Goal: Obtain resource: Download file/media

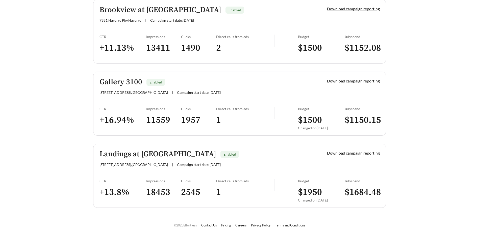
scroll to position [787, 0]
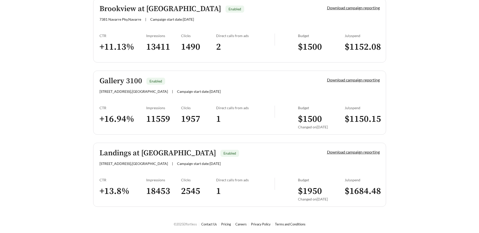
click at [137, 152] on h5 "Landings at [GEOGRAPHIC_DATA]" at bounding box center [157, 153] width 117 height 8
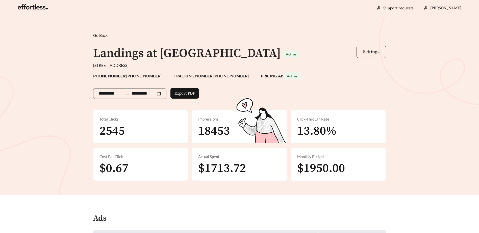
click at [362, 56] on button "Settings" at bounding box center [372, 52] width 30 height 12
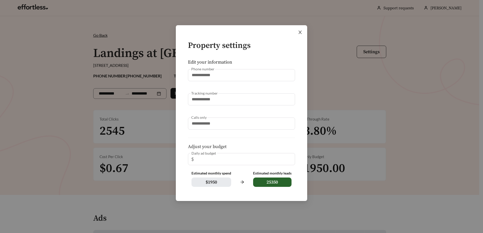
click at [300, 31] on icon "close" at bounding box center [300, 32] width 5 height 5
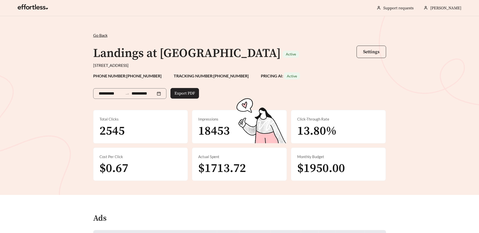
click at [184, 96] on span "Export PDF" at bounding box center [184, 93] width 20 height 6
click at [102, 35] on span "Go Back" at bounding box center [100, 35] width 14 height 5
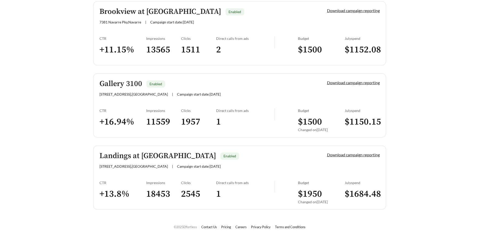
scroll to position [787, 0]
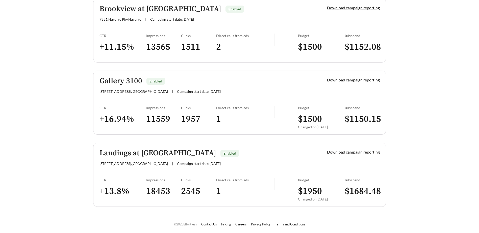
click at [348, 152] on link "Download campaign reporting" at bounding box center [353, 152] width 53 height 5
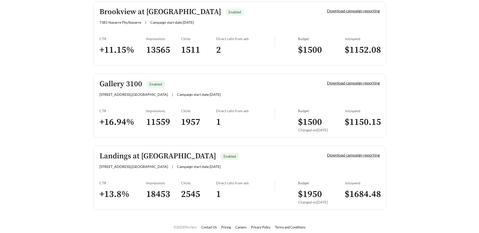
scroll to position [787, 0]
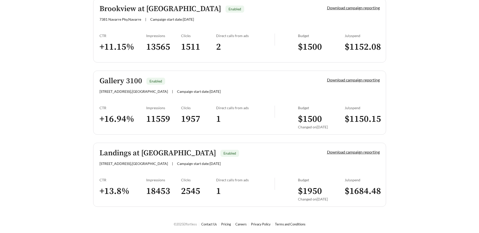
click at [344, 151] on link "Download campaign reporting" at bounding box center [353, 152] width 53 height 5
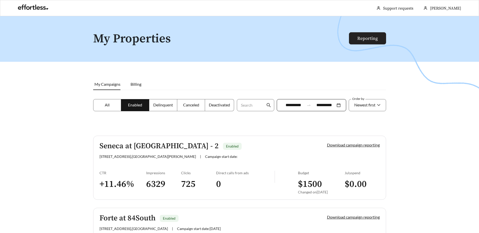
click at [370, 37] on link "Reporting" at bounding box center [367, 39] width 20 height 6
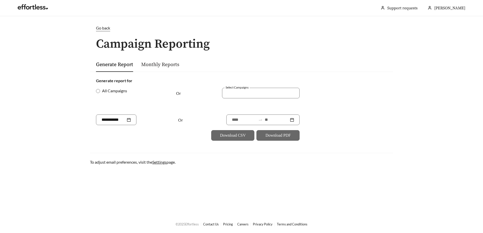
click at [175, 66] on link "Monthly Reports" at bounding box center [160, 65] width 38 height 6
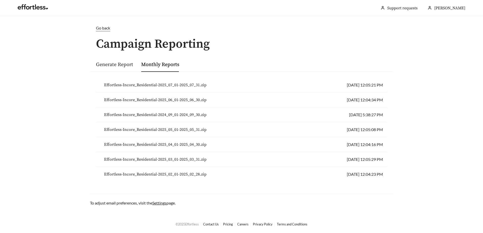
click at [106, 66] on link "Generate Report" at bounding box center [114, 65] width 37 height 6
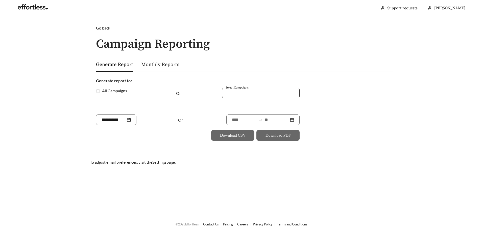
click at [249, 88] on div at bounding box center [261, 93] width 78 height 11
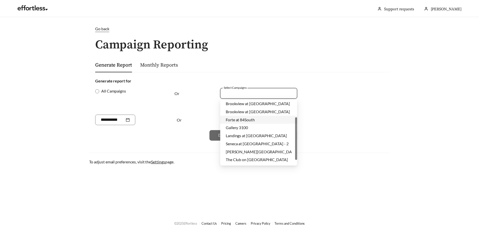
scroll to position [32, 0]
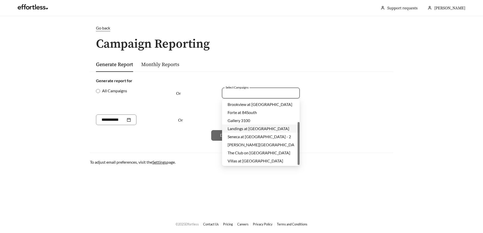
click at [252, 130] on span "Landings at [GEOGRAPHIC_DATA]" at bounding box center [258, 128] width 62 height 5
click at [207, 103] on div "Or" at bounding box center [193, 101] width 34 height 27
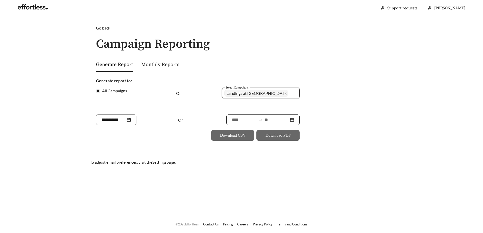
click at [295, 119] on div at bounding box center [262, 120] width 73 height 11
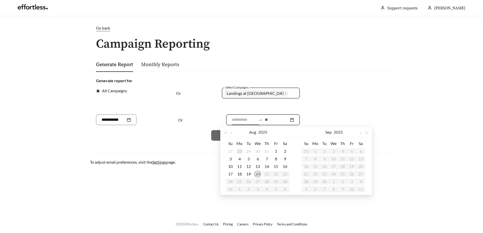
type input "**********"
click at [233, 133] on span "button" at bounding box center [232, 133] width 3 height 3
type input "**********"
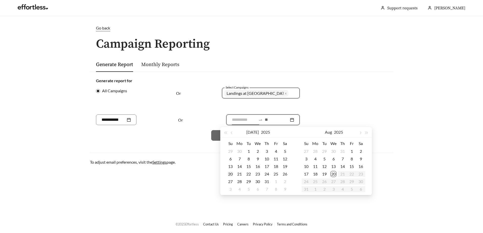
type input "**********"
click at [232, 172] on div "20" at bounding box center [230, 174] width 6 height 6
type input "**********"
click at [333, 173] on div "20" at bounding box center [333, 174] width 6 height 6
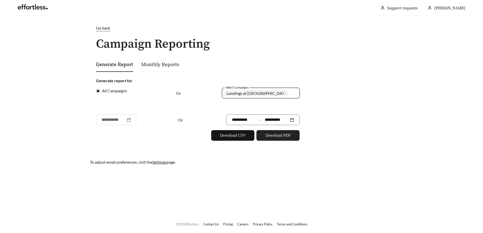
click at [268, 137] on span "Download PDF" at bounding box center [277, 136] width 25 height 6
click at [352, 49] on h1 "Campaign Reporting" at bounding box center [241, 44] width 303 height 13
click at [107, 31] on div "Go back" at bounding box center [103, 28] width 14 height 6
